Goal: Navigation & Orientation: Find specific page/section

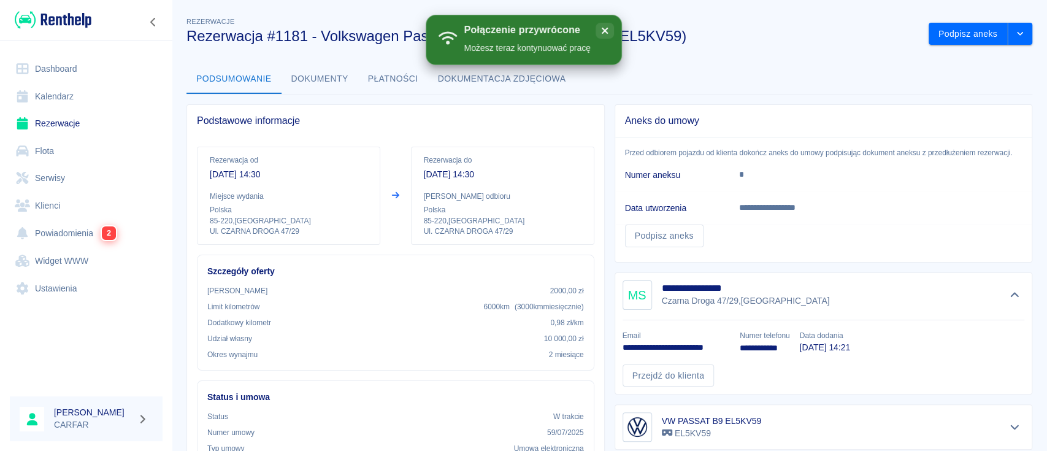
drag, startPoint x: 0, startPoint y: 0, endPoint x: 82, endPoint y: 69, distance: 107.2
click at [82, 69] on link "Dashboard" at bounding box center [86, 69] width 153 height 28
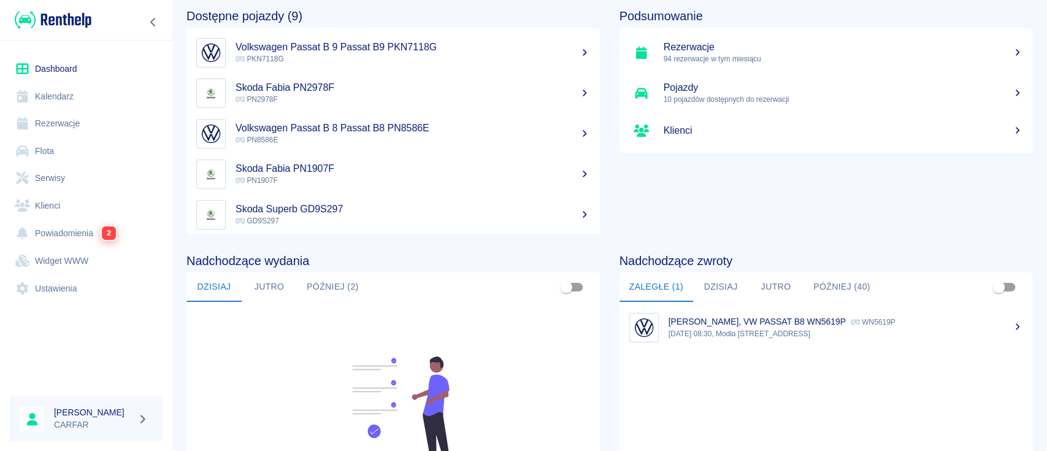
scroll to position [82, 0]
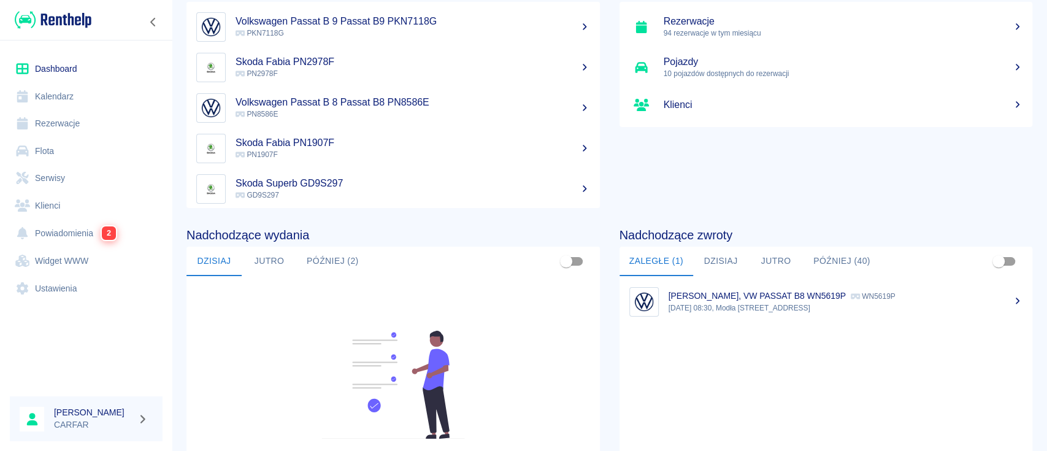
click at [704, 263] on button "Dzisiaj" at bounding box center [720, 261] width 55 height 29
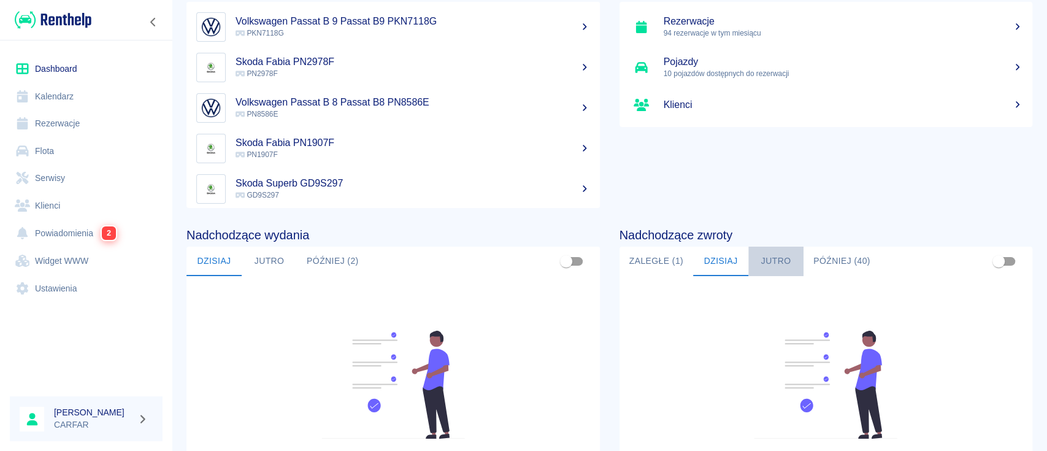
click at [770, 253] on button "Jutro" at bounding box center [776, 261] width 55 height 29
click at [833, 251] on button "Później (40)" at bounding box center [842, 261] width 77 height 29
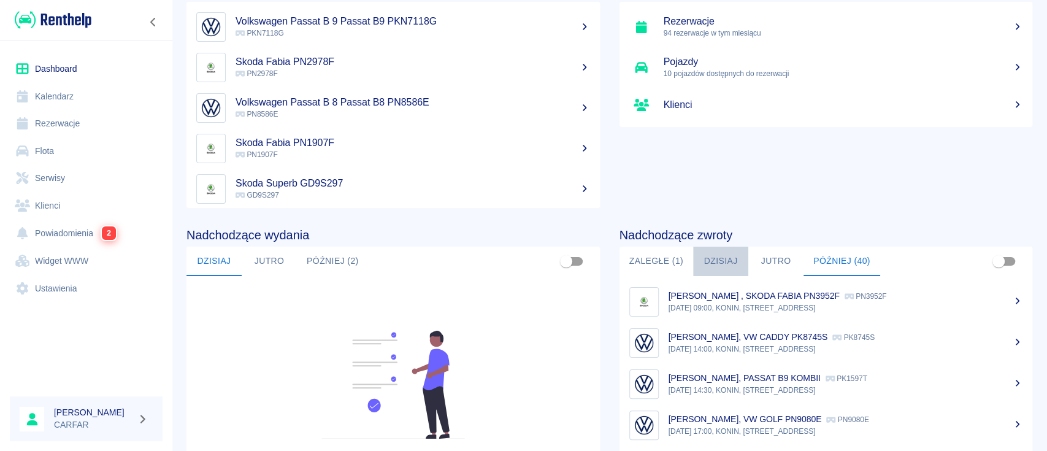
click at [704, 260] on button "Dzisiaj" at bounding box center [720, 261] width 55 height 29
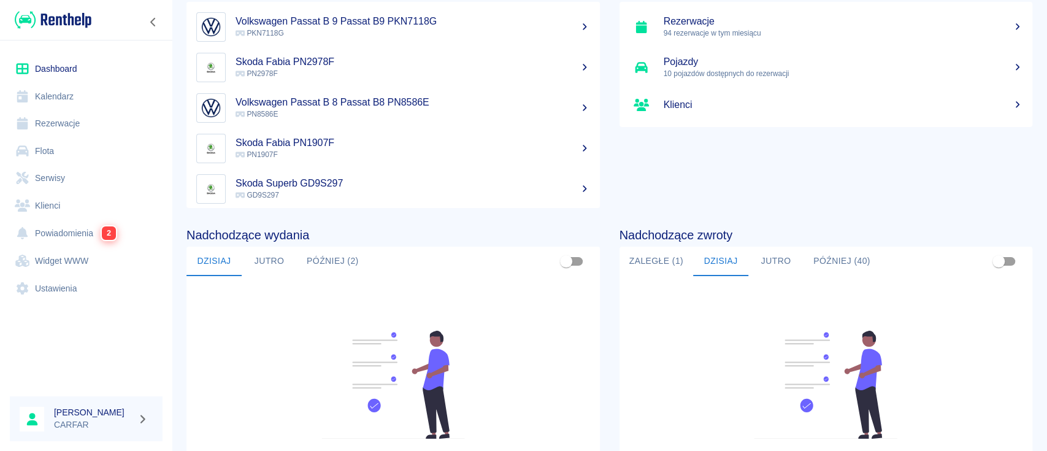
click at [768, 263] on button "Jutro" at bounding box center [776, 261] width 55 height 29
click at [267, 257] on button "Jutro" at bounding box center [269, 261] width 55 height 29
click at [318, 256] on button "Później (2)" at bounding box center [333, 261] width 72 height 29
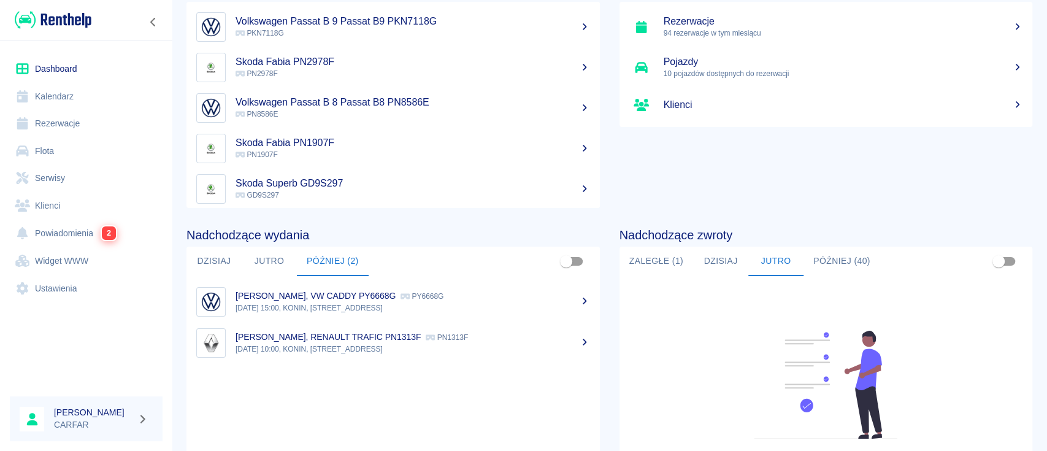
click at [218, 267] on button "Dzisiaj" at bounding box center [214, 261] width 55 height 29
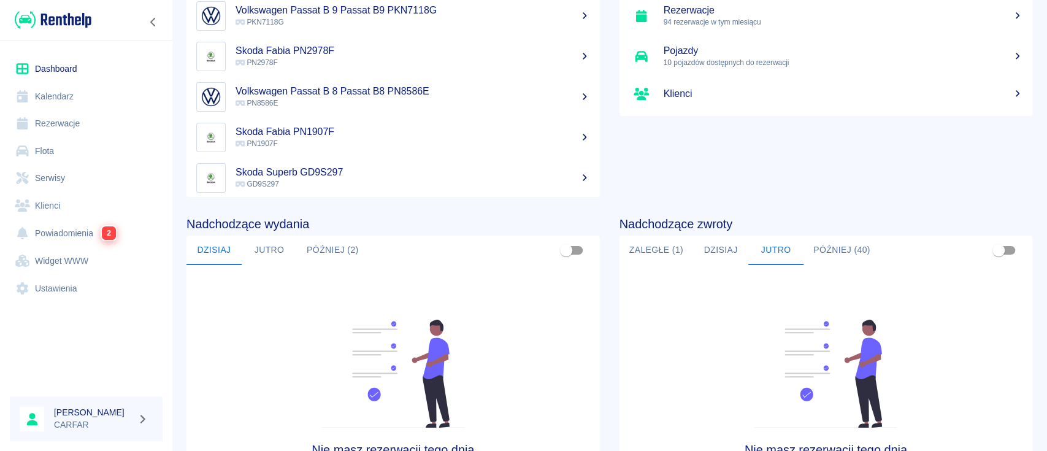
scroll to position [0, 0]
